Goal: Check status: Check status

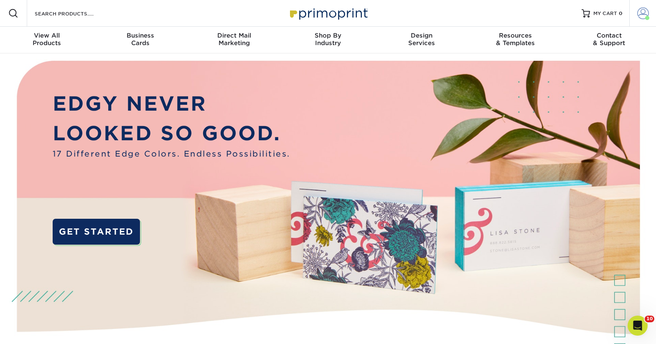
click at [639, 14] on span at bounding box center [643, 14] width 12 height 12
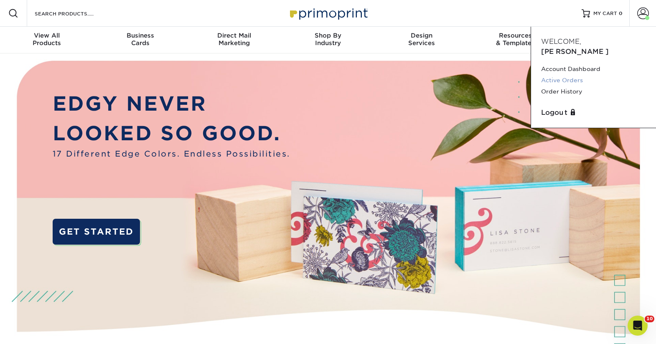
click at [578, 75] on link "Active Orders" at bounding box center [593, 80] width 105 height 11
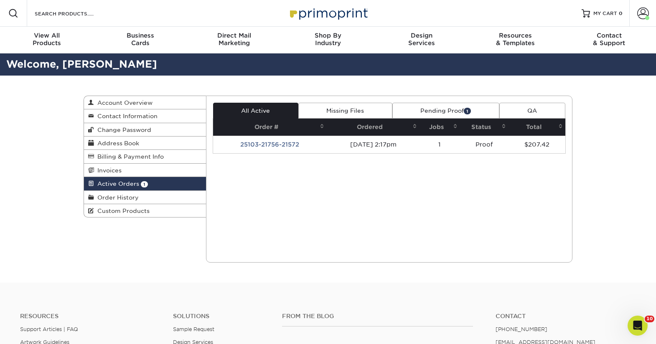
click at [476, 107] on link "Pending Proof 1" at bounding box center [445, 111] width 107 height 16
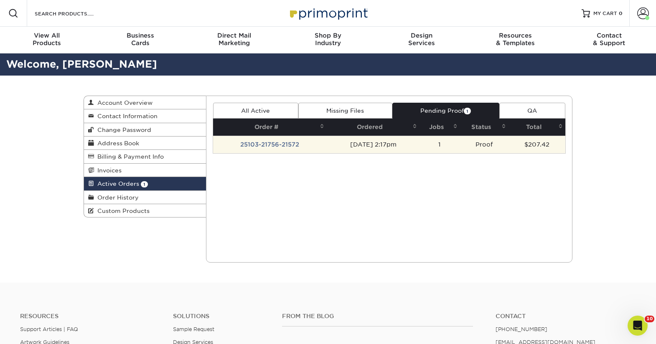
click at [455, 142] on td "1" at bounding box center [439, 145] width 41 height 18
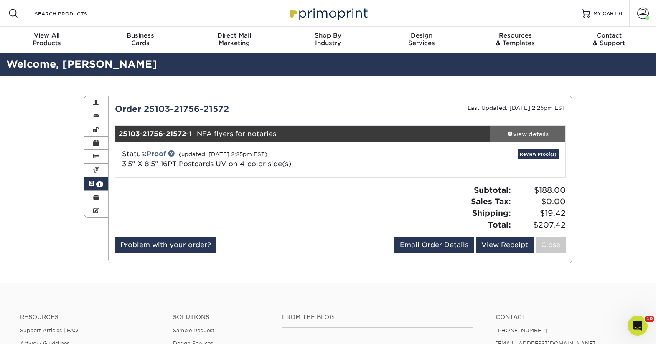
click at [523, 134] on div "view details" at bounding box center [527, 134] width 75 height 8
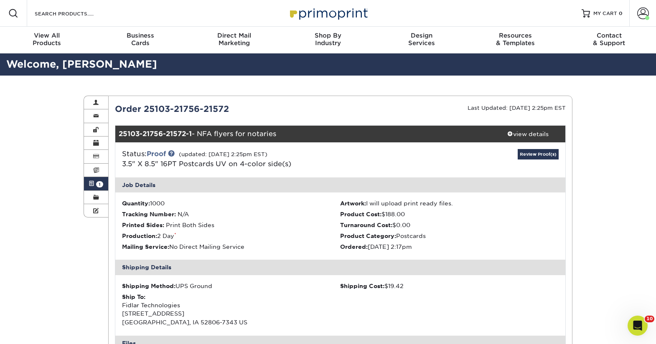
click at [532, 148] on div "Status: Proof (updated: [DATE] 2:25pm EST) 3.5" X 8.5" 16PT Postcards UV on 4-c…" at bounding box center [340, 159] width 463 height 35
click at [532, 152] on link "Review Proof(s)" at bounding box center [537, 154] width 41 height 10
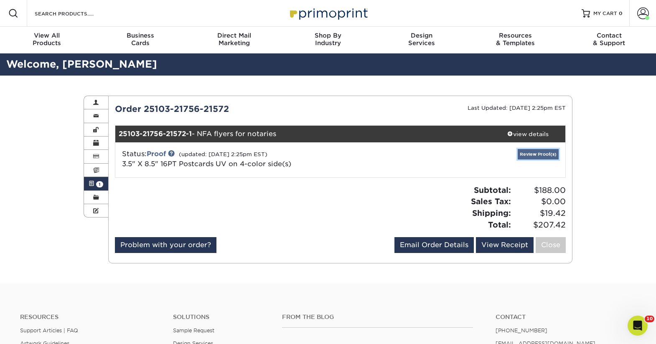
click at [532, 152] on link "Review Proof(s)" at bounding box center [537, 154] width 41 height 10
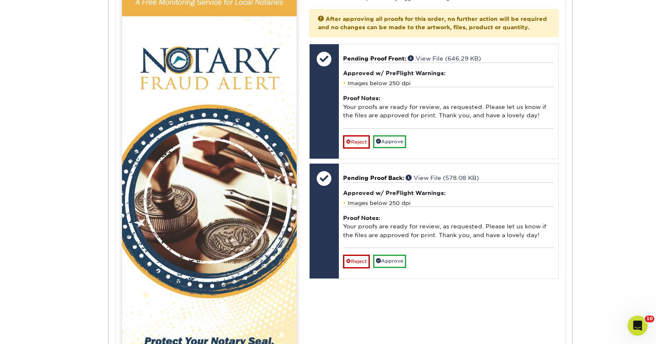
scroll to position [377, 0]
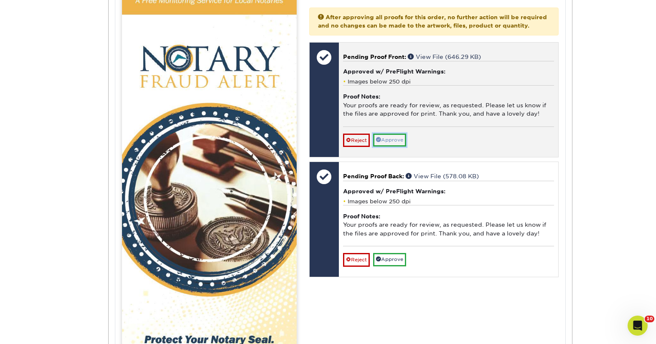
click at [397, 147] on link "Approve" at bounding box center [389, 140] width 33 height 13
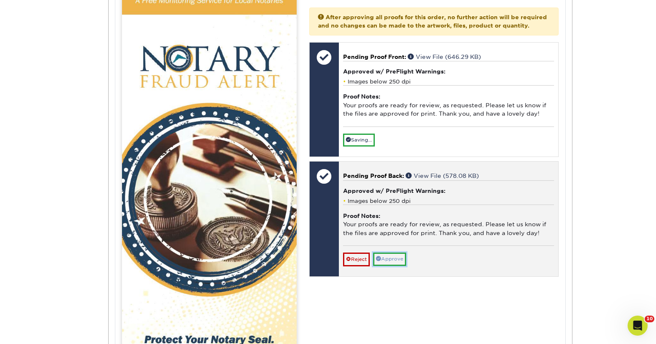
click at [394, 261] on link "Approve" at bounding box center [389, 259] width 33 height 13
